Goal: Find specific page/section: Find specific page/section

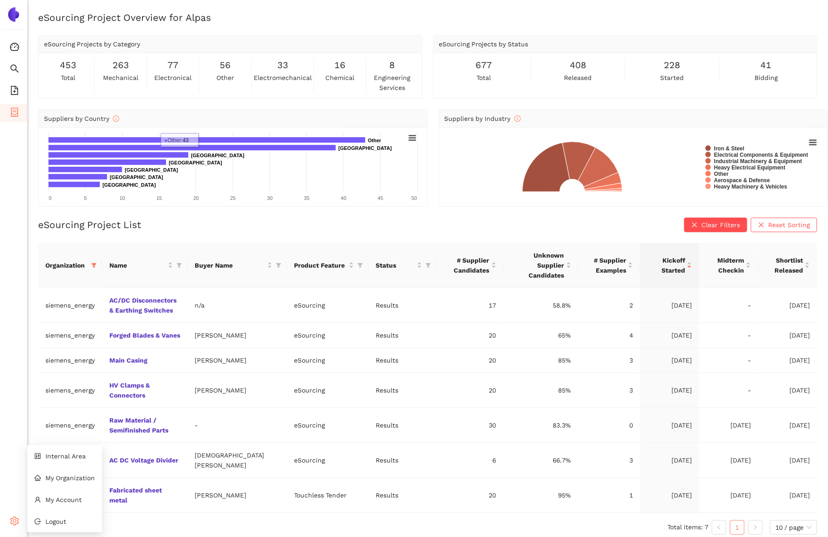
click at [16, 519] on icon "setting" at bounding box center [14, 520] width 9 height 9
click at [9, 523] on div "Settings" at bounding box center [13, 522] width 27 height 18
click at [67, 448] on li "Internal Area" at bounding box center [64, 456] width 75 height 18
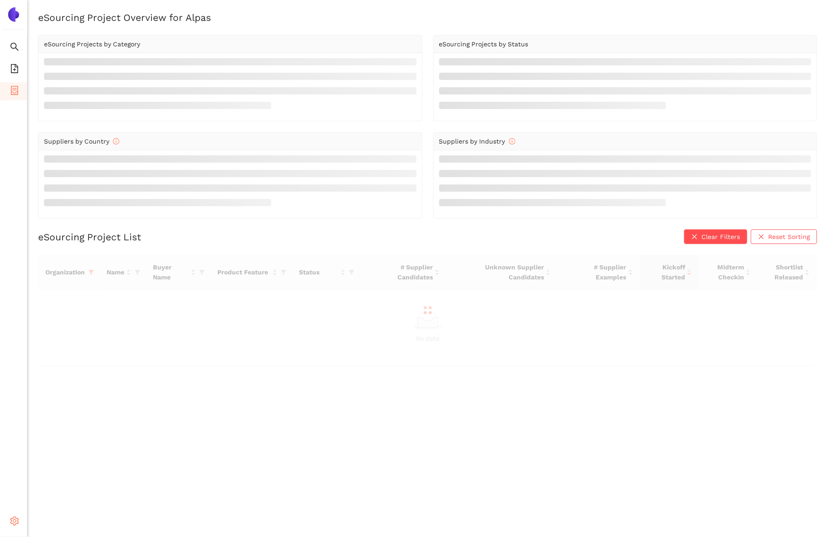
click at [15, 522] on icon at bounding box center [17, 522] width 5 height 0
click at [57, 457] on span "Internal Area" at bounding box center [65, 455] width 40 height 7
